Goal: Information Seeking & Learning: Find specific page/section

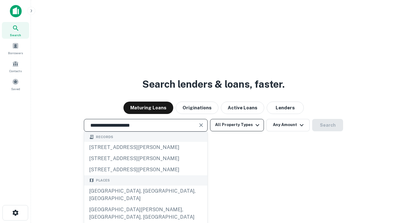
click at [145, 204] on div "[GEOGRAPHIC_DATA], [GEOGRAPHIC_DATA], [GEOGRAPHIC_DATA]" at bounding box center [145, 194] width 123 height 19
click at [237, 125] on button "All Property Types" at bounding box center [237, 125] width 54 height 12
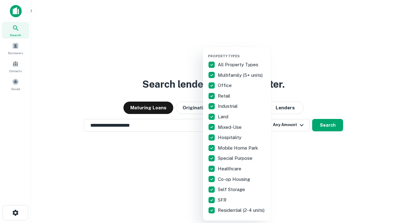
type input "**********"
click at [242, 52] on button "button" at bounding box center [242, 52] width 68 height 0
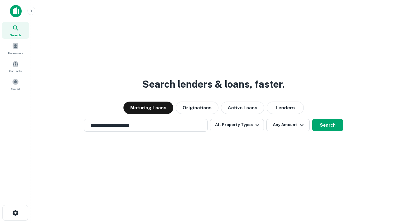
scroll to position [10, 0]
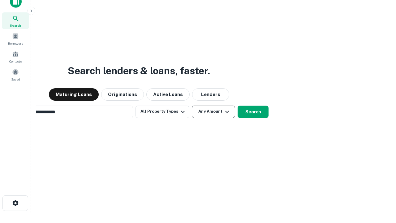
click at [192, 105] on button "Any Amount" at bounding box center [213, 111] width 43 height 12
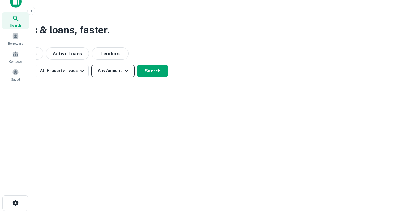
scroll to position [10, 0]
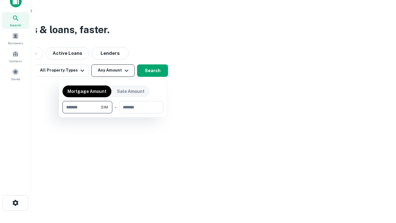
type input "*******"
click at [113, 113] on button "button" at bounding box center [112, 113] width 101 height 0
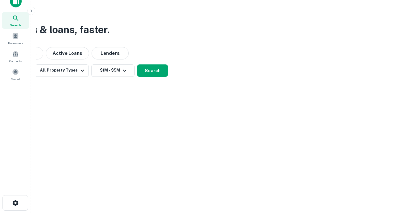
scroll to position [10, 0]
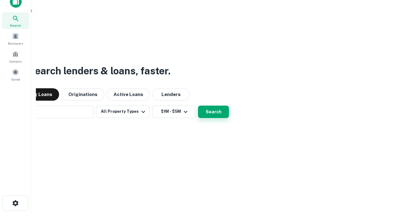
click at [198, 105] on button "Search" at bounding box center [213, 111] width 31 height 12
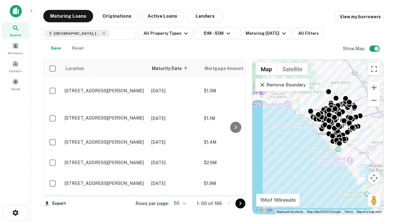
click at [179, 203] on body "Search Borrowers Contacts Saved Maturing Loans Originations Active Loans Lender…" at bounding box center [198, 111] width 396 height 223
click at [179, 187] on li "25" at bounding box center [179, 187] width 18 height 11
